Goal: Transaction & Acquisition: Subscribe to service/newsletter

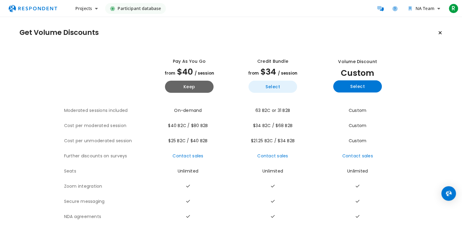
click at [262, 86] on button "Select" at bounding box center [272, 87] width 49 height 12
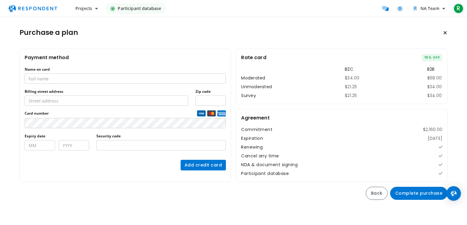
click at [456, 9] on span "R" at bounding box center [458, 9] width 10 height 10
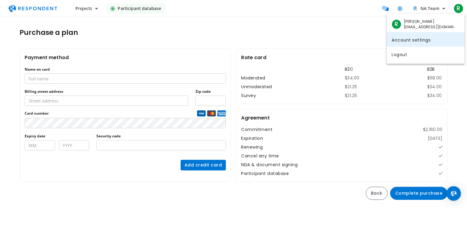
click at [400, 41] on link "Account settings" at bounding box center [425, 39] width 78 height 15
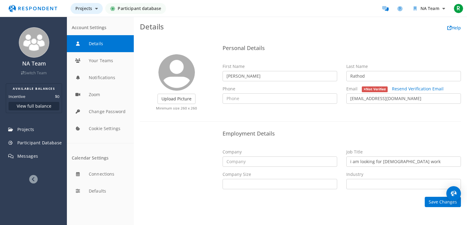
click at [97, 11] on button "Projects" at bounding box center [86, 8] width 32 height 11
